Goal: Task Accomplishment & Management: Manage account settings

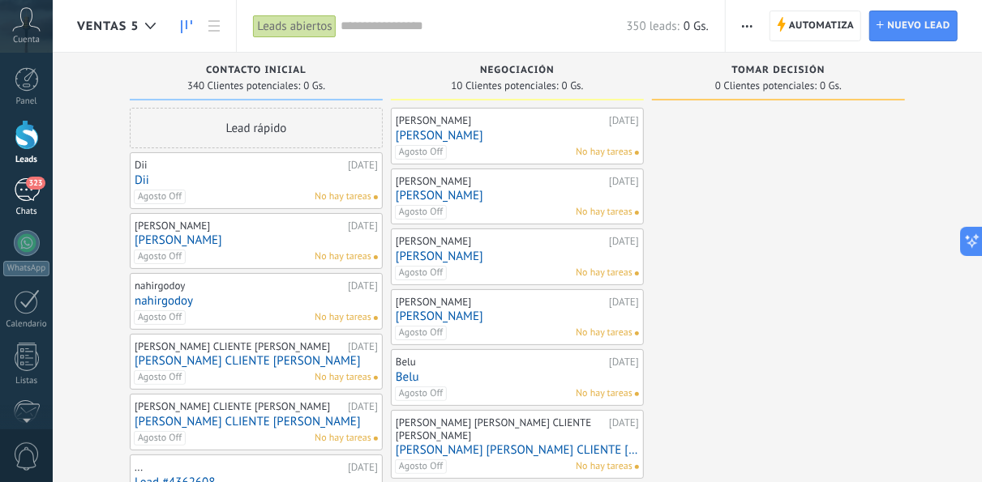
click at [35, 195] on div "323" at bounding box center [27, 190] width 26 height 24
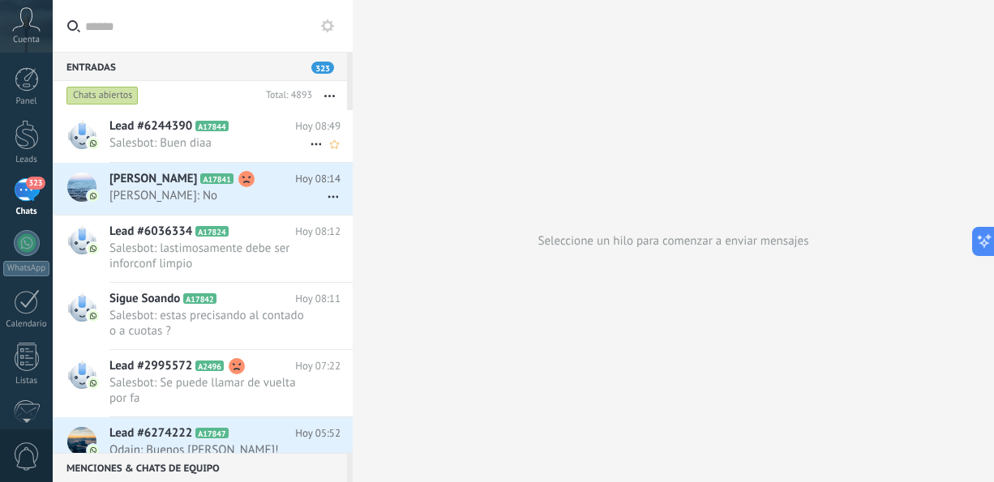
click at [234, 135] on span "Salesbot: Buen diaa" at bounding box center [209, 142] width 200 height 15
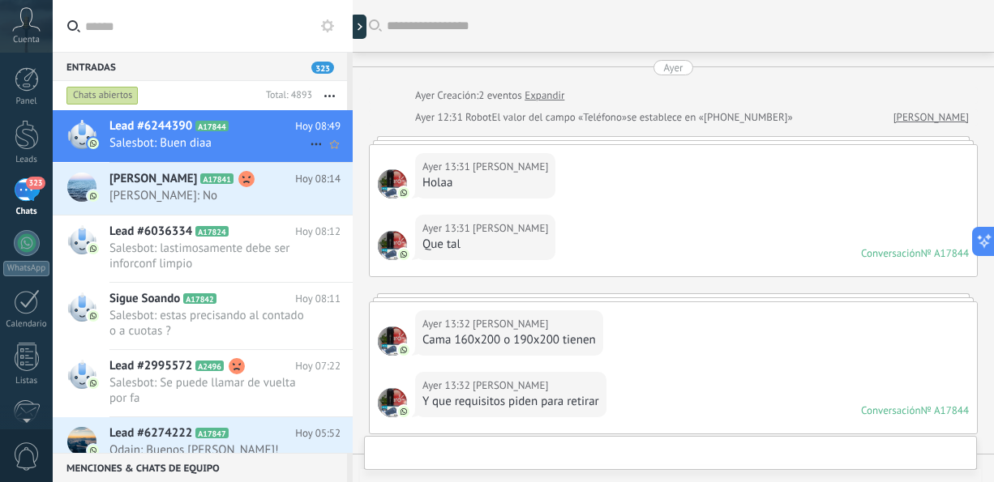
scroll to position [309, 0]
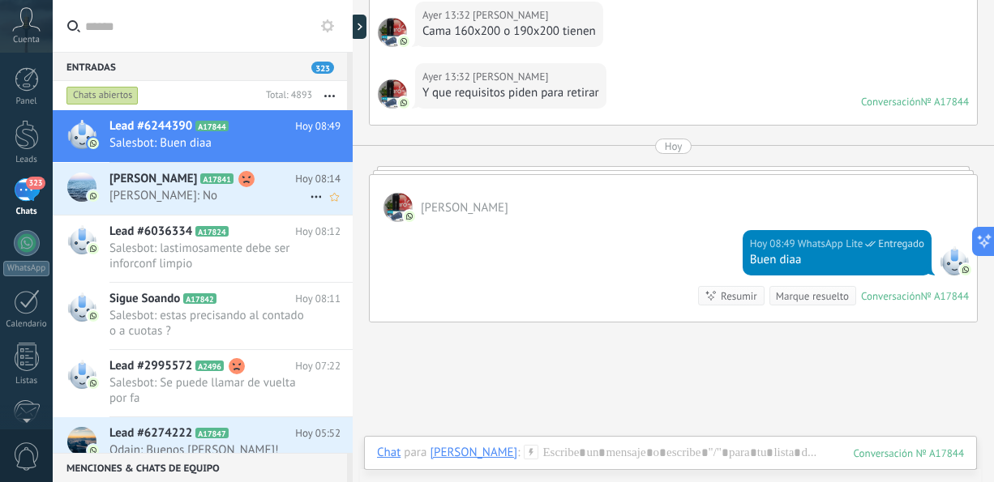
click at [226, 181] on h2 "[PERSON_NAME] A17841" at bounding box center [202, 179] width 186 height 16
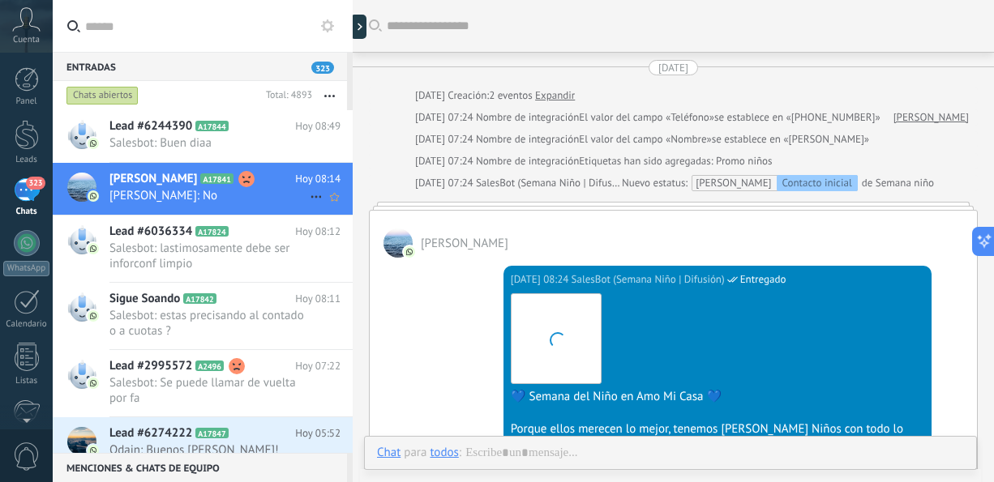
scroll to position [890, 0]
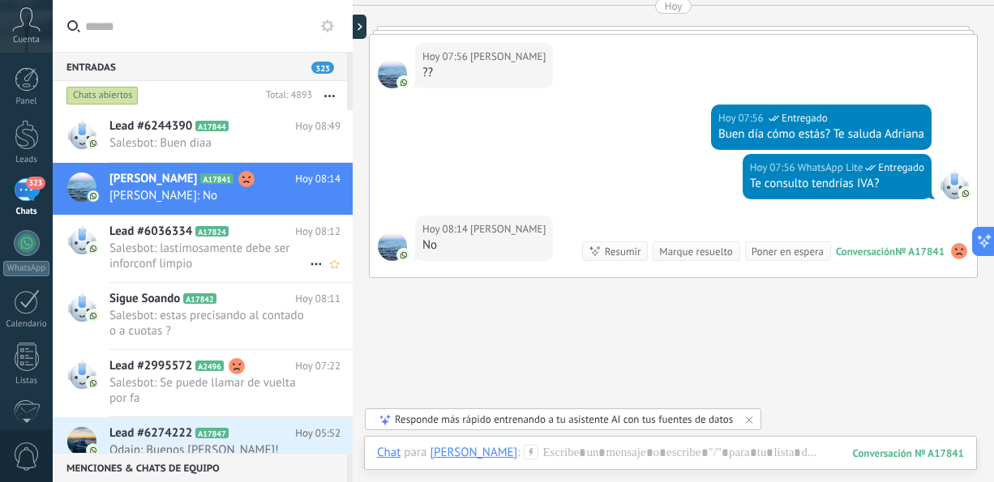
click at [233, 250] on span "Salesbot: lastimosamente debe ser inforconf limpio" at bounding box center [209, 256] width 200 height 31
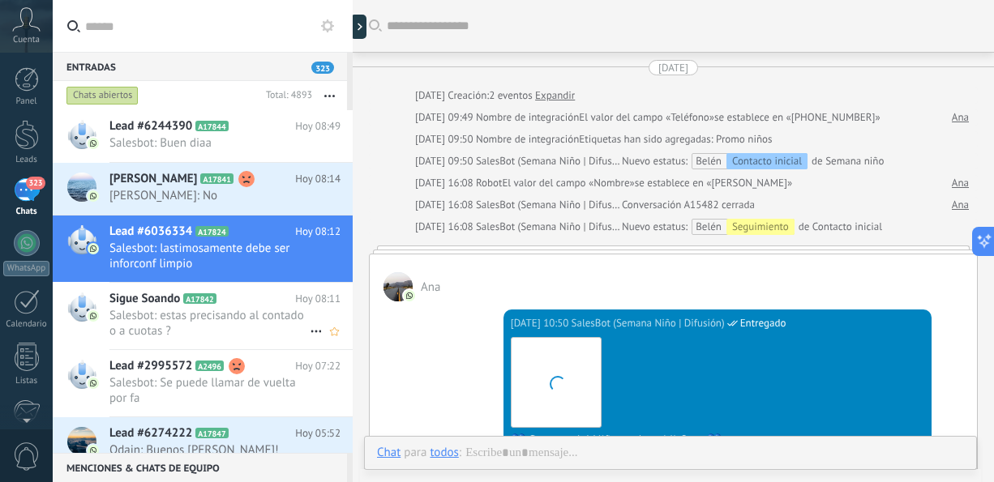
scroll to position [974, 0]
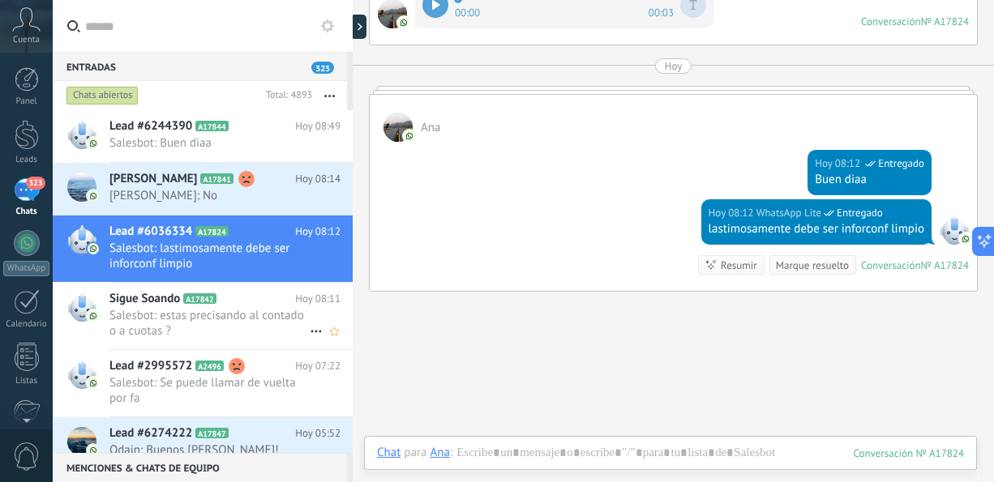
click at [220, 321] on span "Salesbot: estas precisando al contado o a cuotas ?" at bounding box center [209, 323] width 200 height 31
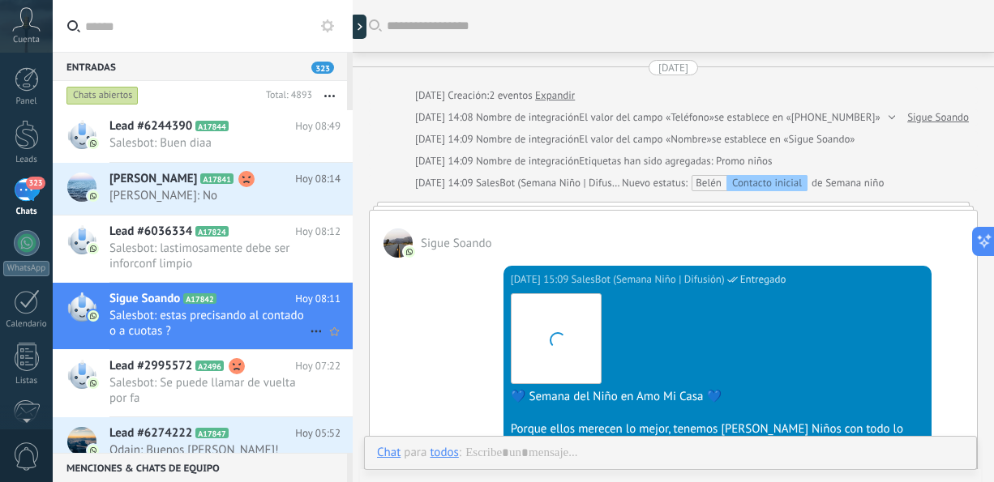
scroll to position [905, 0]
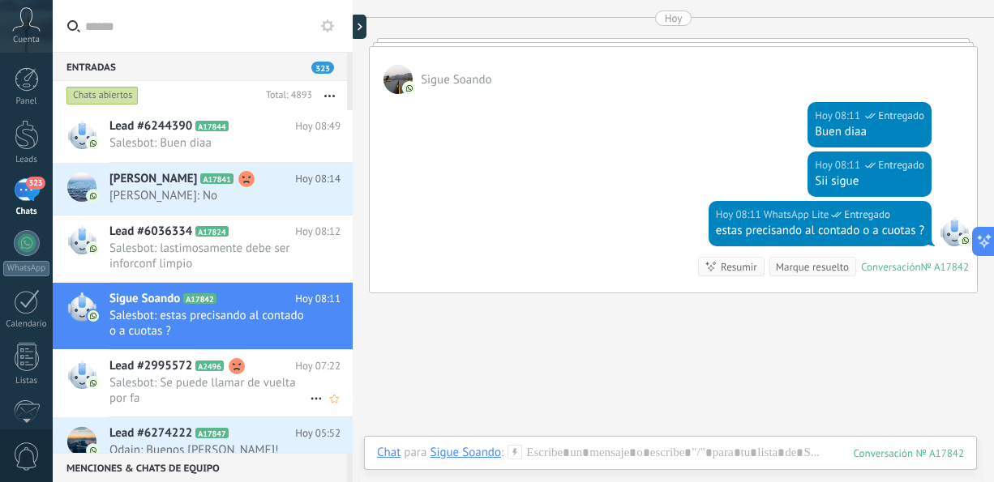
click at [242, 397] on span "Salesbot: Se puede llamar de vuelta por fa" at bounding box center [209, 390] width 200 height 31
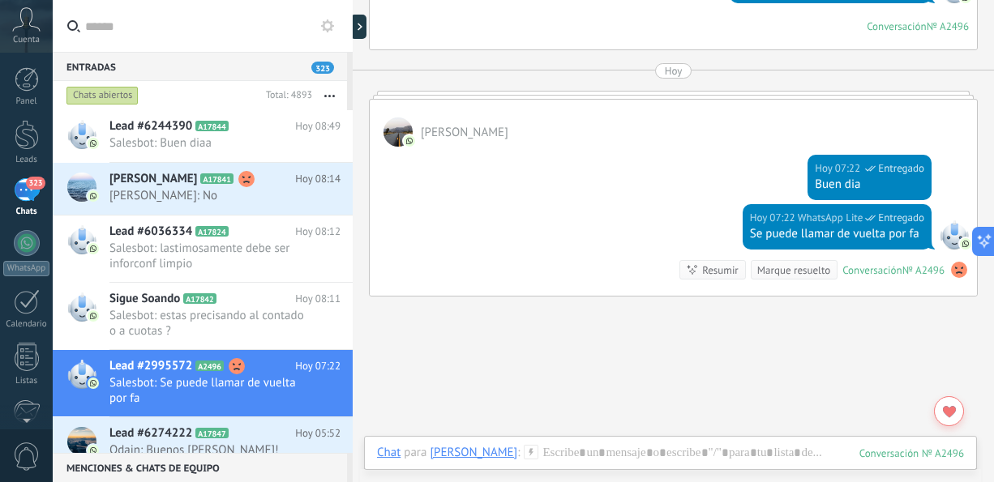
scroll to position [2703, 0]
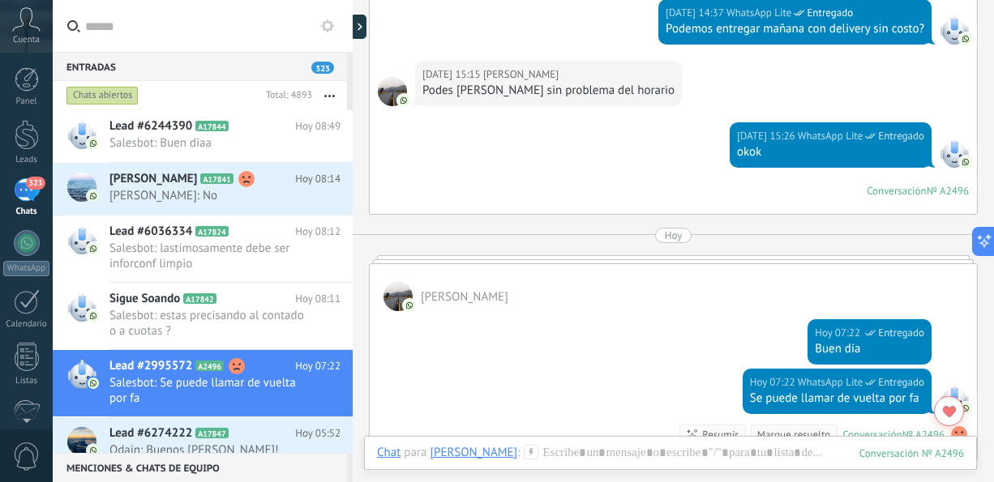
scroll to position [2952, 0]
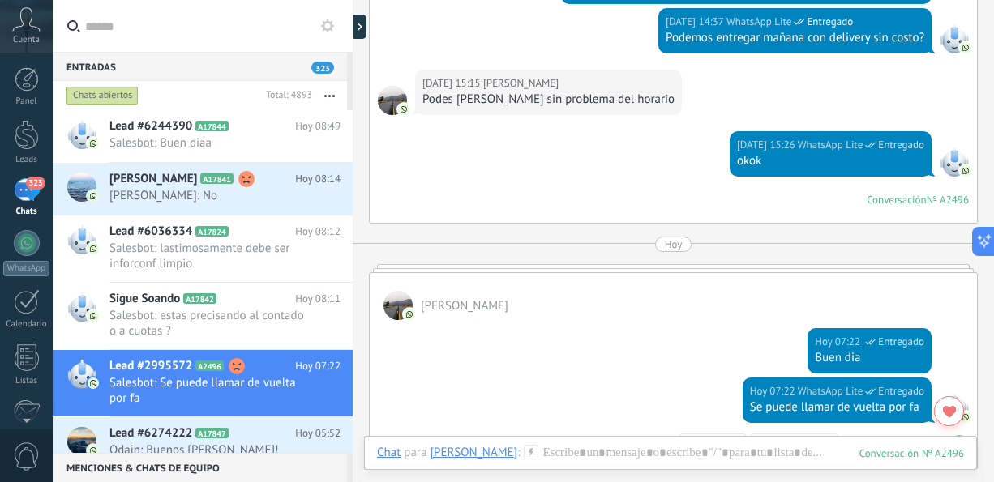
drag, startPoint x: 993, startPoint y: 402, endPoint x: 985, endPoint y: 442, distance: 40.5
click at [981, 0] on div "Entradas 323 Chats abiertos Total: 4893 Silenciar Acciones múltiples Ordenar Má…" at bounding box center [523, 0] width 941 height 0
click at [243, 438] on icon at bounding box center [241, 434] width 16 height 16
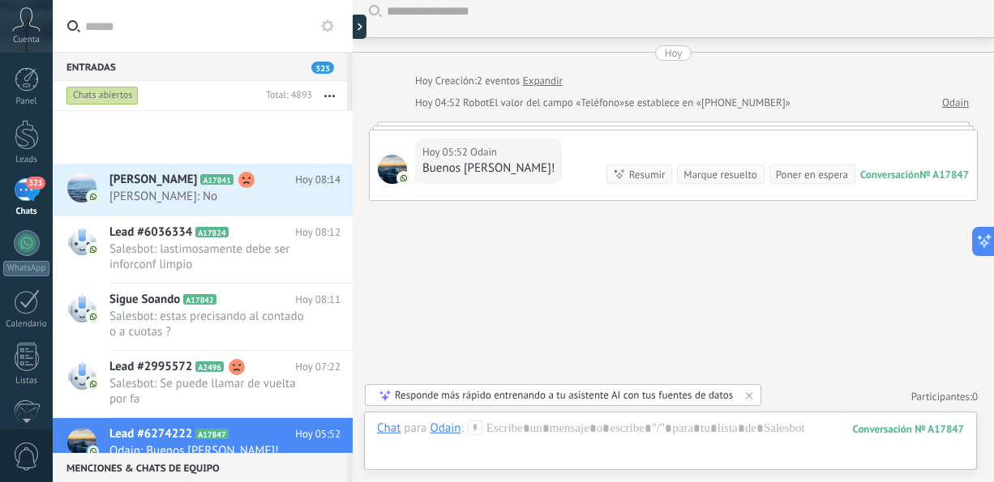
scroll to position [301, 0]
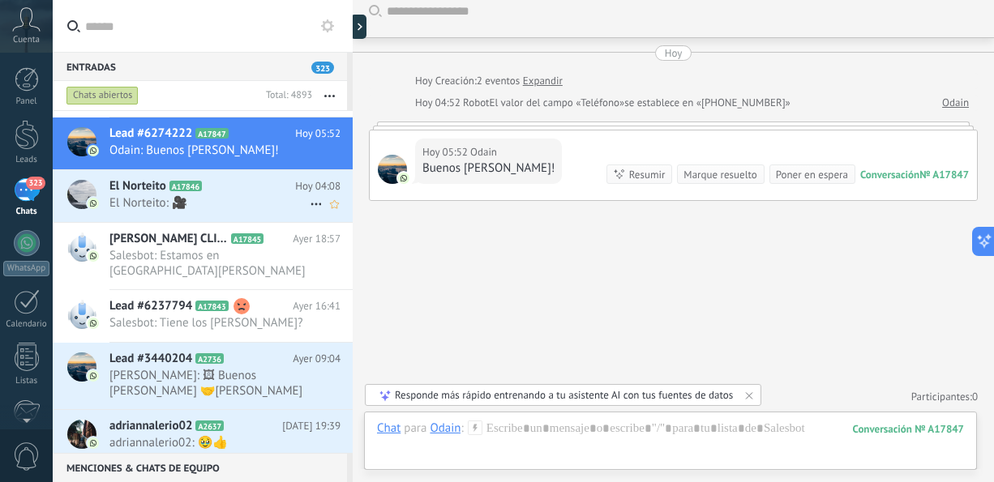
click at [210, 202] on span "El Norteito: 🎥" at bounding box center [209, 202] width 200 height 15
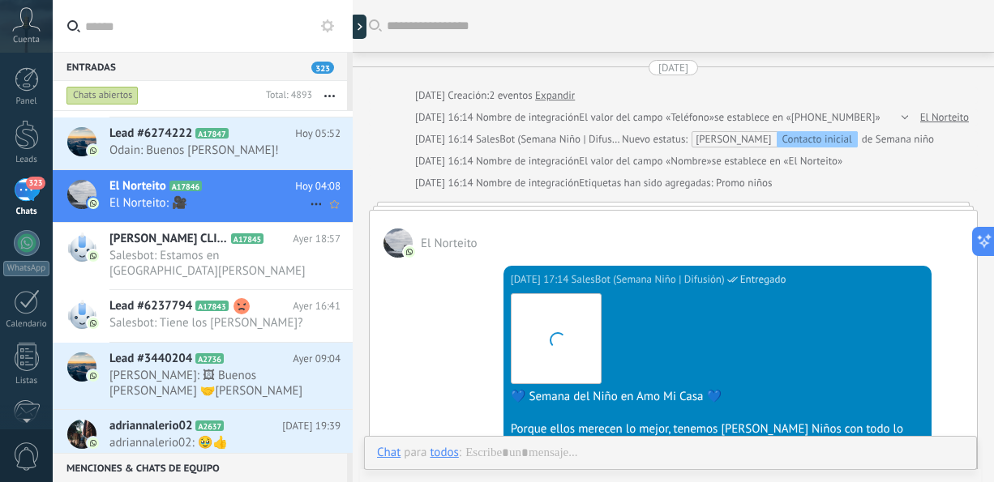
scroll to position [720, 0]
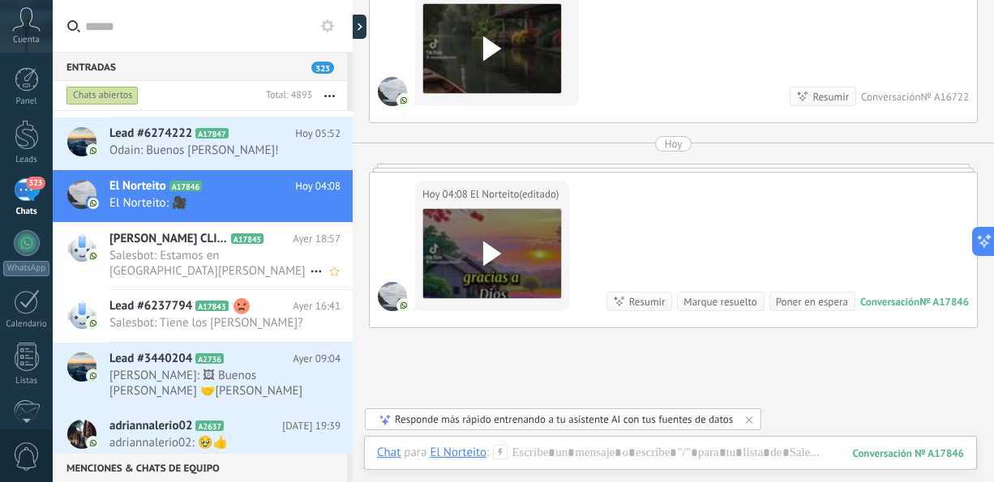
click at [179, 254] on span "Salesbot: Estamos en [GEOGRAPHIC_DATA][PERSON_NAME]" at bounding box center [209, 263] width 200 height 31
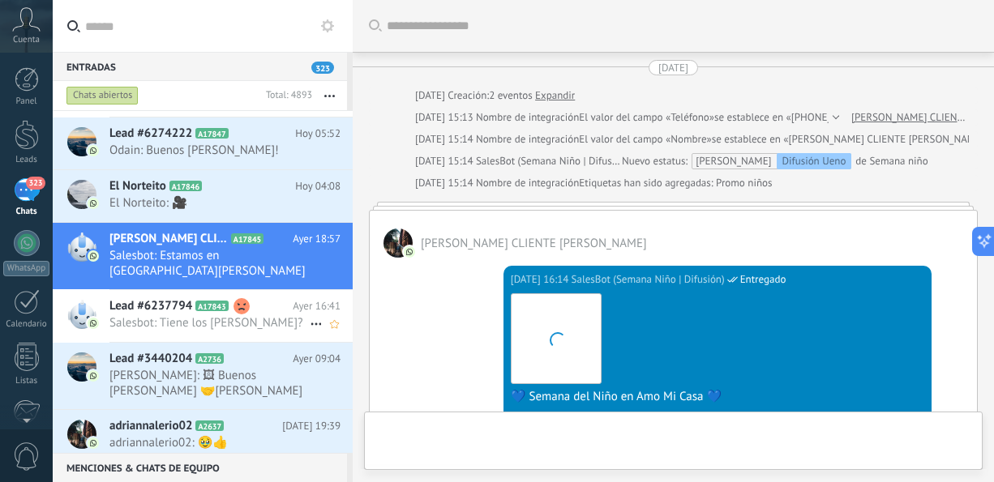
scroll to position [1160, 0]
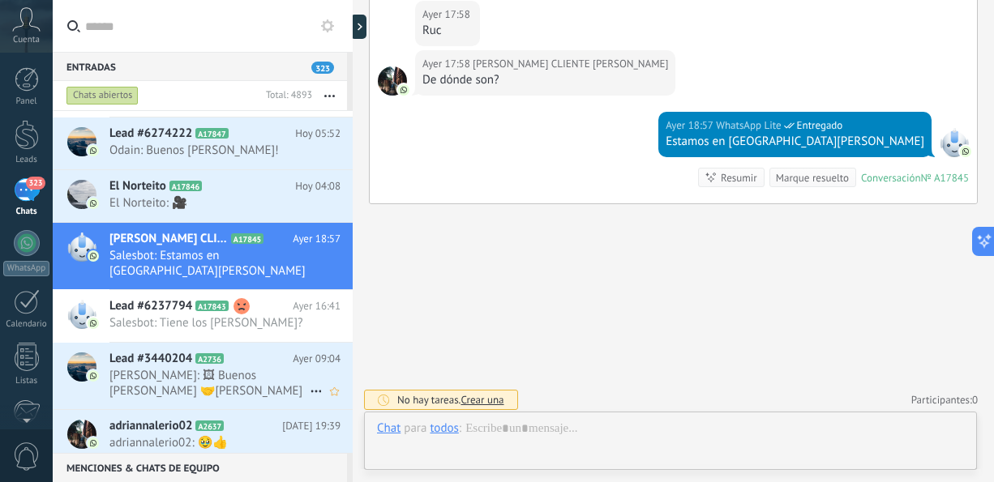
click at [195, 368] on span "[PERSON_NAME]: 🖼 Buenos [PERSON_NAME] 🤝[PERSON_NAME] de éxitos y bendiciones en…" at bounding box center [209, 383] width 200 height 31
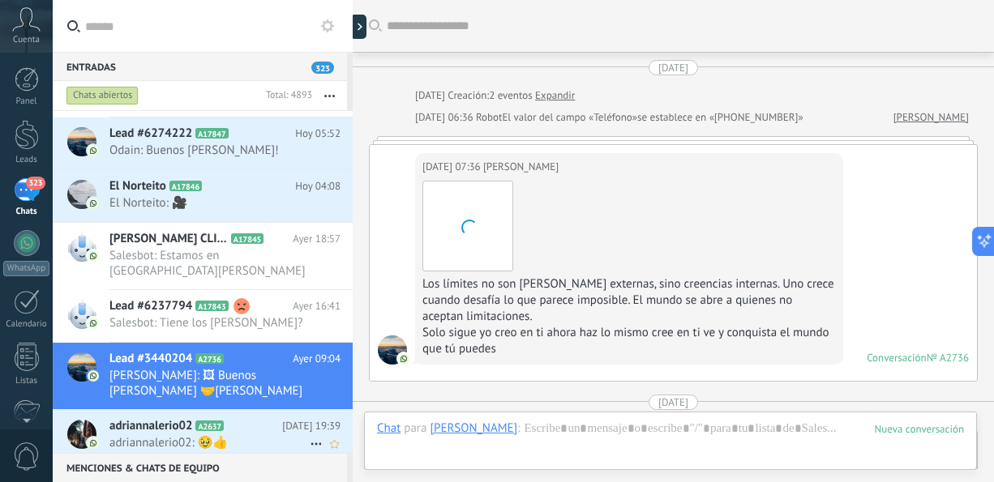
scroll to position [3247, 0]
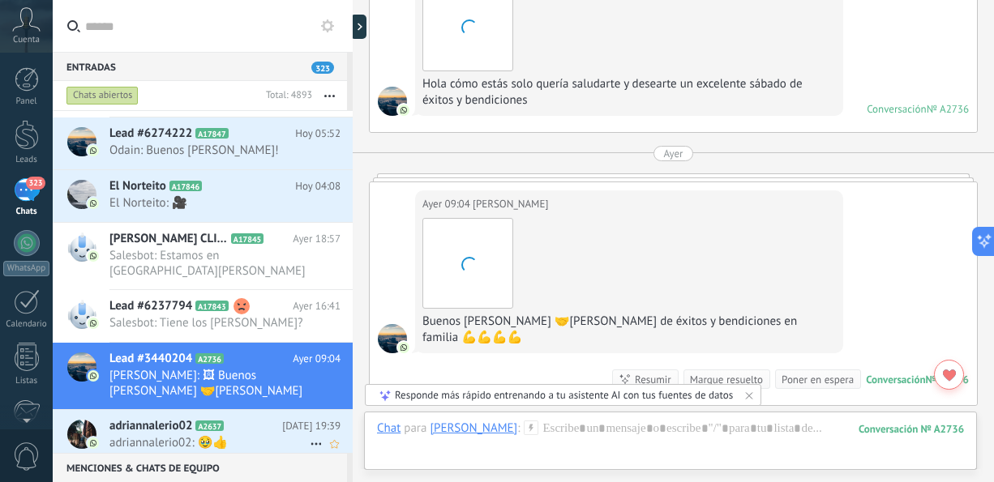
click at [186, 435] on span "adriannalerio02: 🥹👍" at bounding box center [209, 442] width 200 height 15
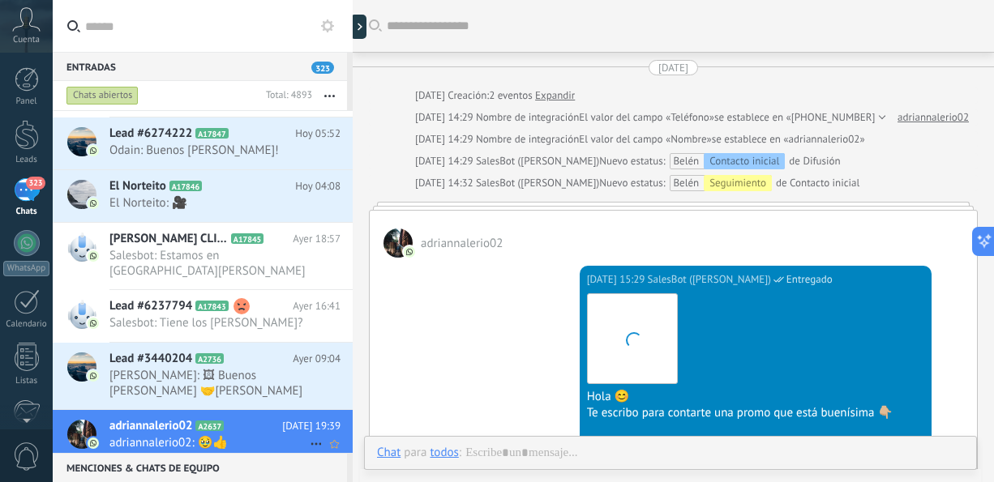
scroll to position [631, 0]
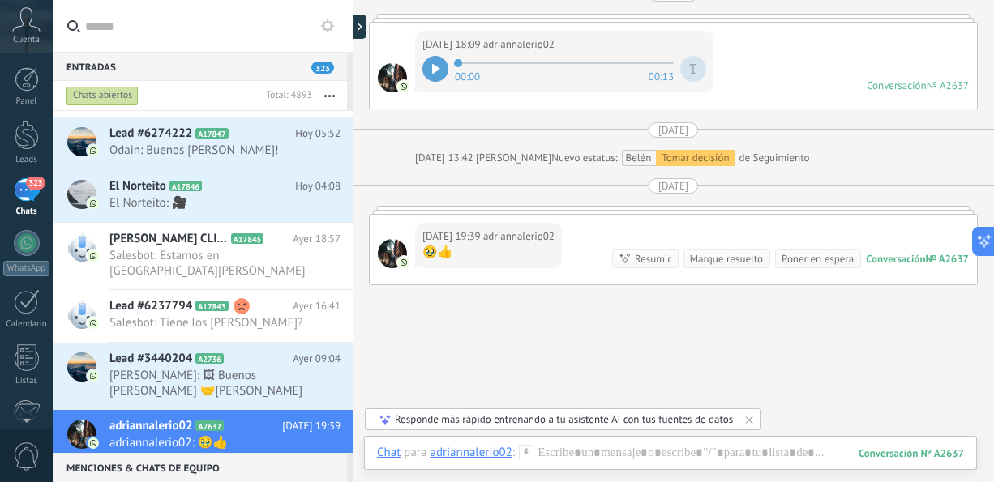
click at [434, 67] on icon at bounding box center [435, 69] width 7 height 10
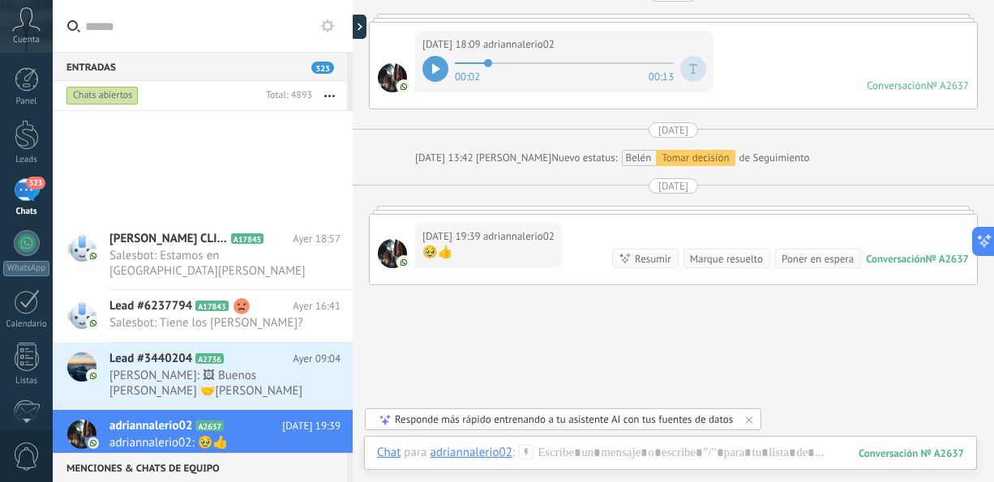
scroll to position [600, 0]
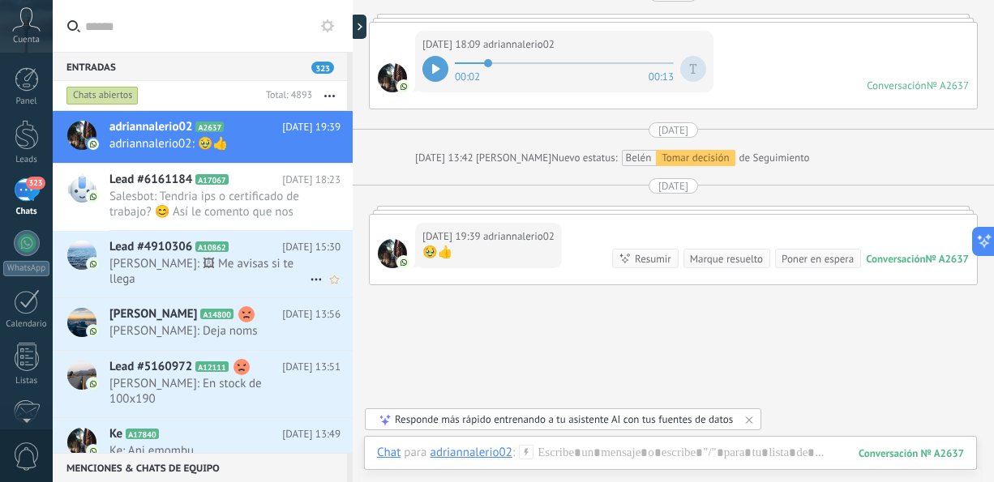
click at [246, 256] on span "[PERSON_NAME]: 🖼 Me avisas si te llega" at bounding box center [209, 271] width 200 height 31
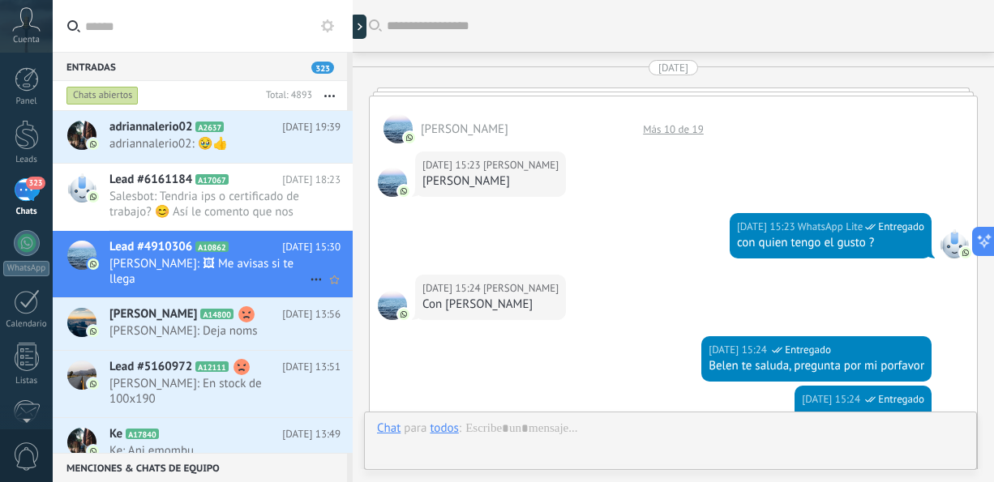
scroll to position [1633, 0]
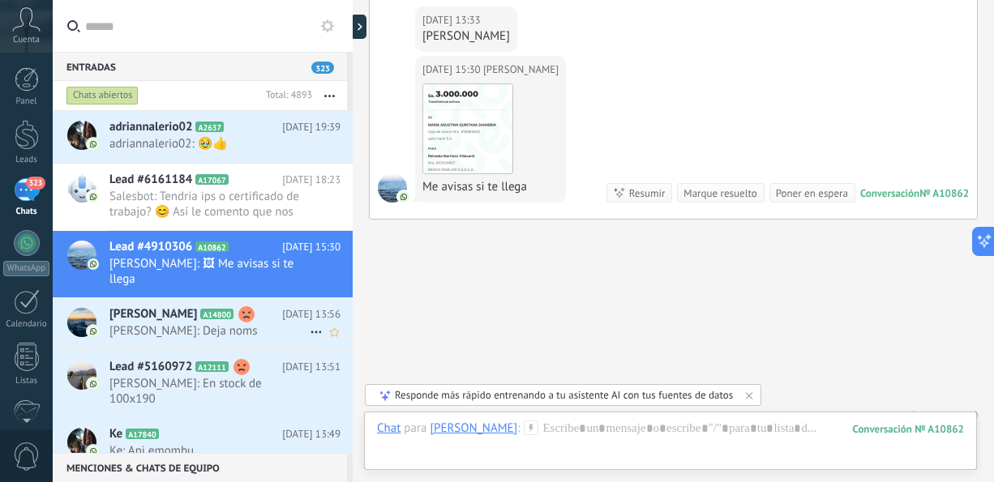
click at [236, 323] on span "[PERSON_NAME]: Deja noms" at bounding box center [209, 330] width 200 height 15
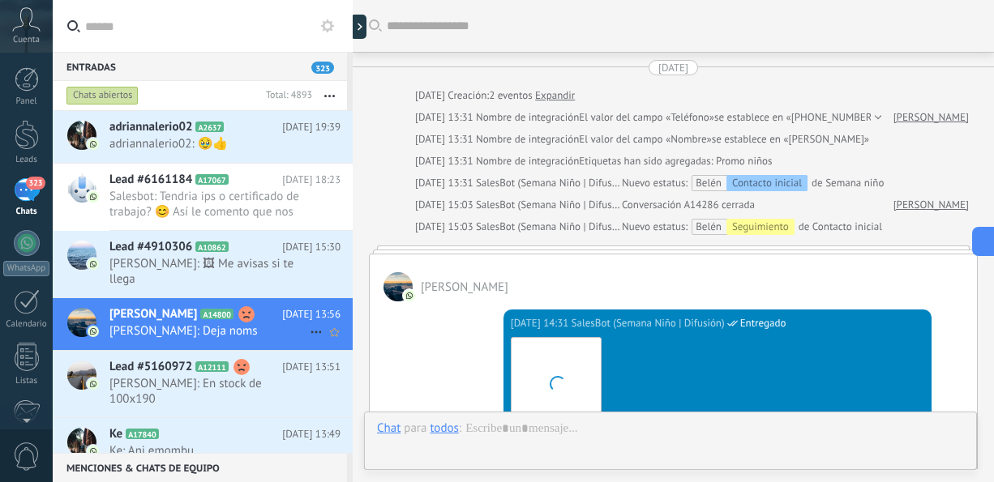
scroll to position [1637, 0]
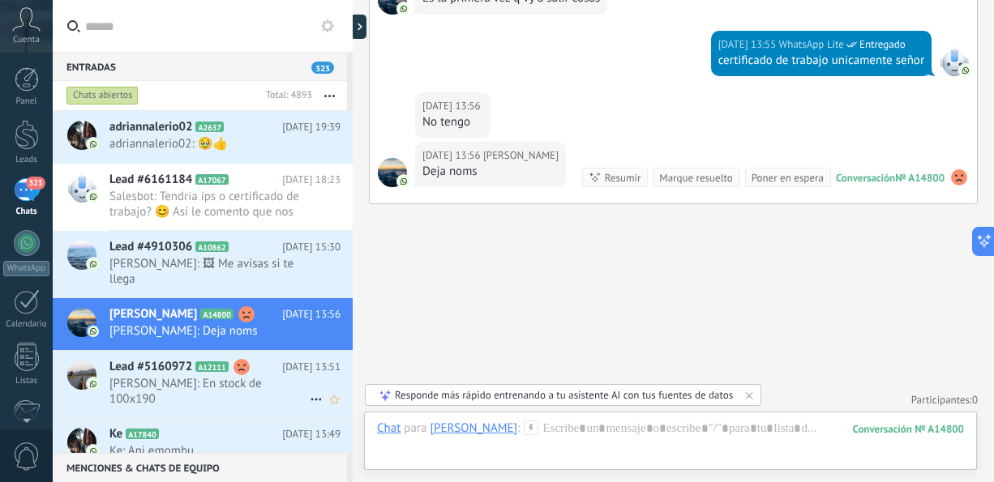
click at [241, 376] on span "[PERSON_NAME]: En stock de 100x190" at bounding box center [209, 391] width 200 height 31
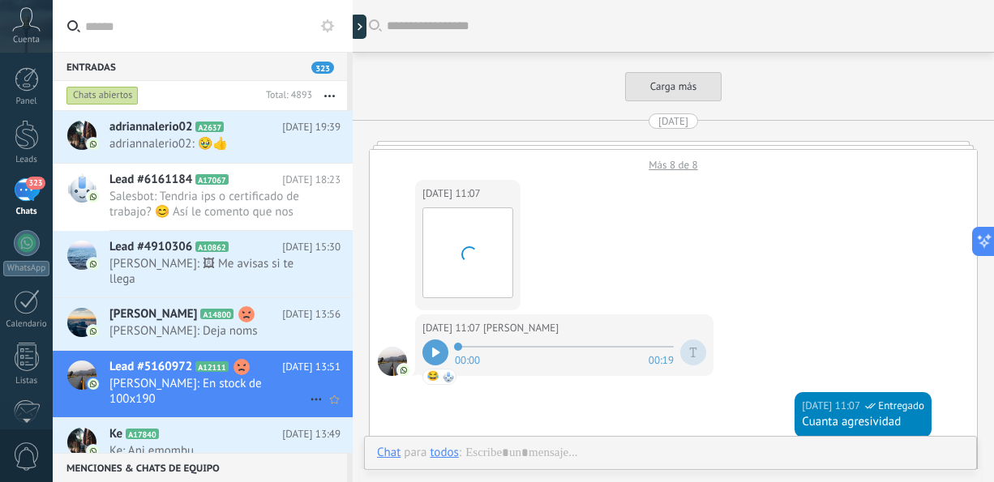
scroll to position [2286, 0]
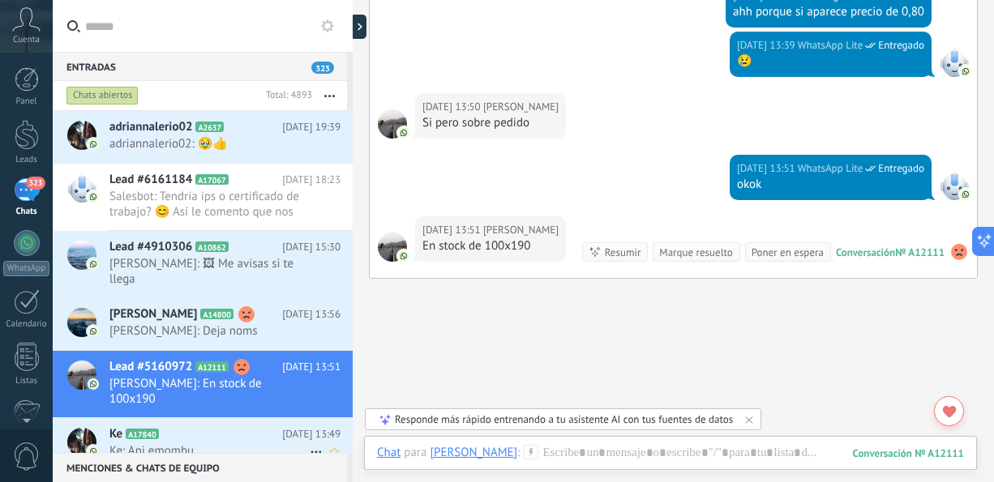
click at [244, 443] on span "Ke: Ani emombu" at bounding box center [209, 450] width 200 height 15
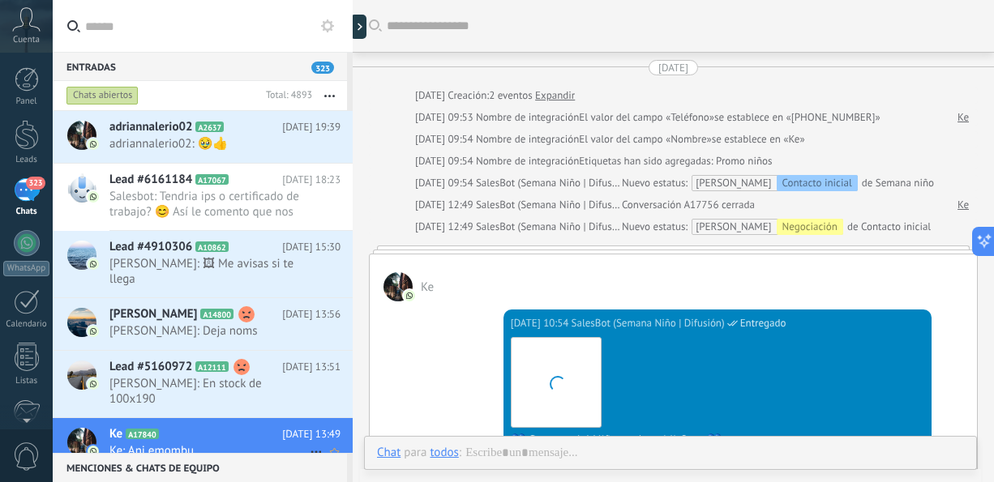
scroll to position [477, 0]
